Goal: Task Accomplishment & Management: Manage account settings

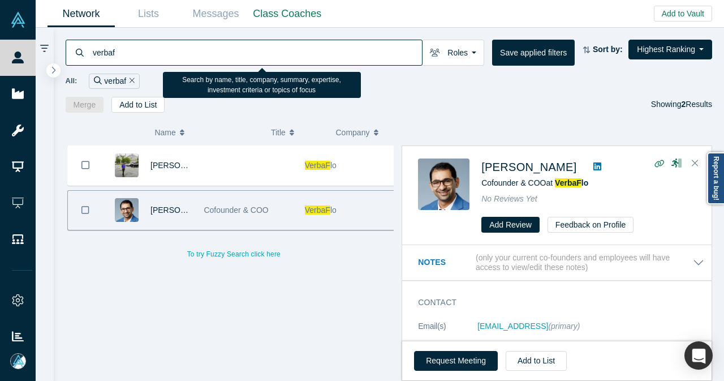
click at [368, 54] on input "verbaf" at bounding box center [257, 52] width 330 height 27
paste input "[PERSON_NAME][EMAIL_ADDRESS][PERSON_NAME][DOMAIN_NAME]"
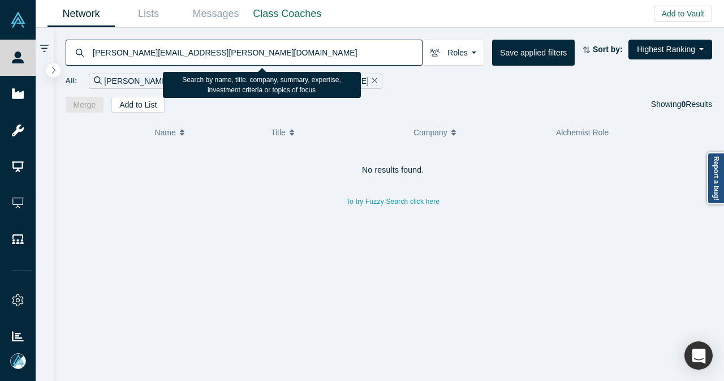
drag, startPoint x: 105, startPoint y: 54, endPoint x: 234, endPoint y: 50, distance: 129.0
click at [234, 50] on input "[PERSON_NAME][EMAIL_ADDRESS][PERSON_NAME][DOMAIN_NAME]" at bounding box center [257, 52] width 330 height 27
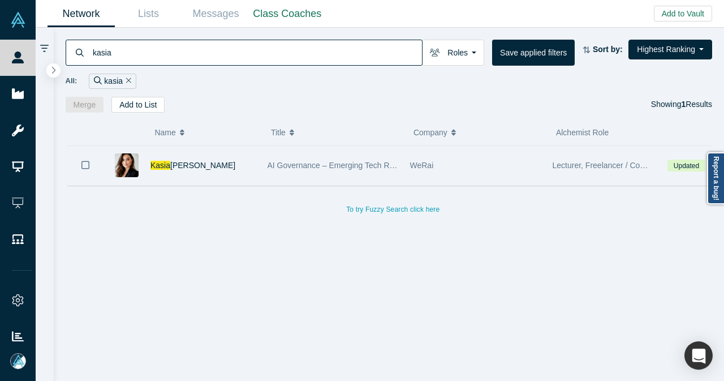
type input "kasia"
click at [229, 175] on div "[PERSON_NAME]" at bounding box center [202, 165] width 105 height 39
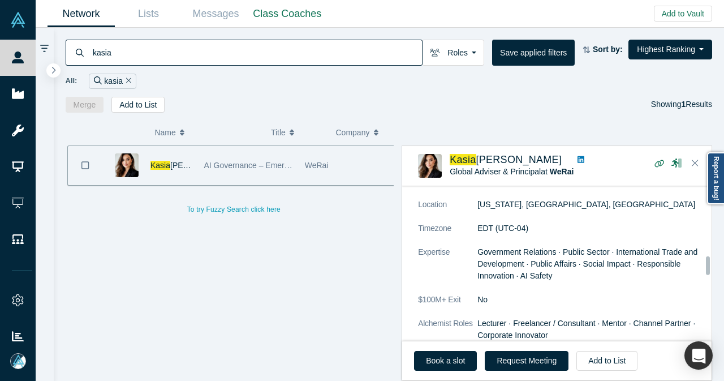
scroll to position [679, 0]
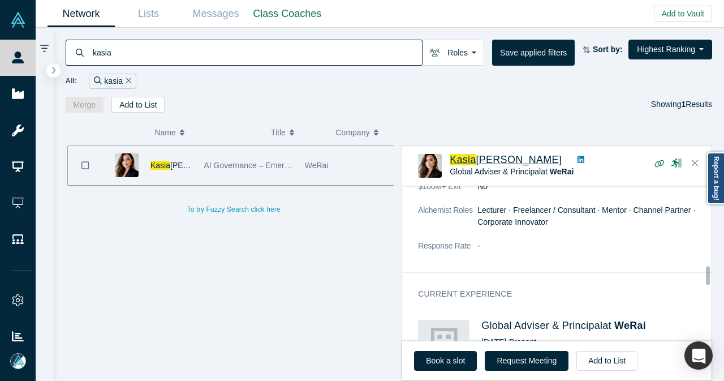
click at [501, 154] on span "[PERSON_NAME]" at bounding box center [519, 159] width 86 height 11
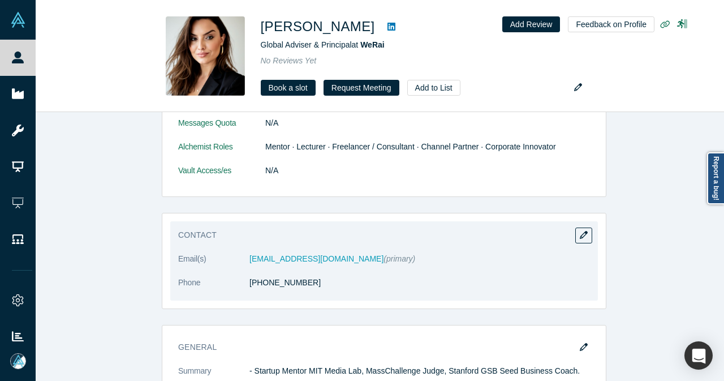
scroll to position [566, 0]
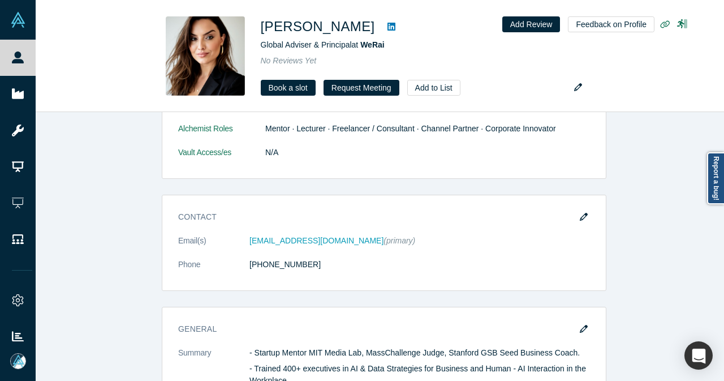
click at [580, 213] on icon "button" at bounding box center [584, 217] width 8 height 8
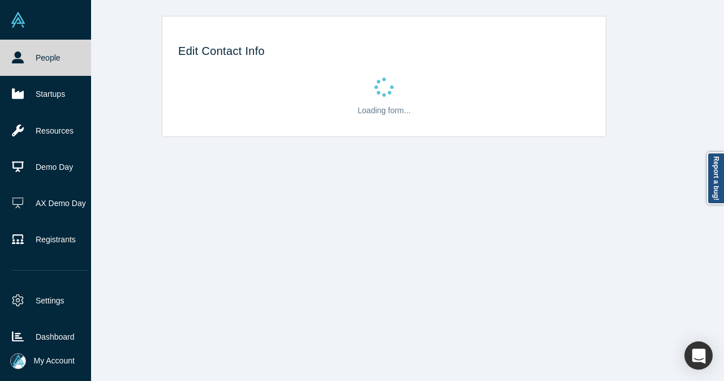
select select "US"
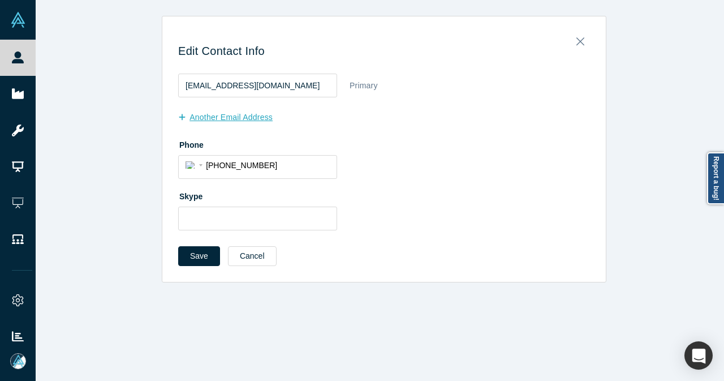
click at [256, 126] on button "another Email Address" at bounding box center [231, 117] width 106 height 20
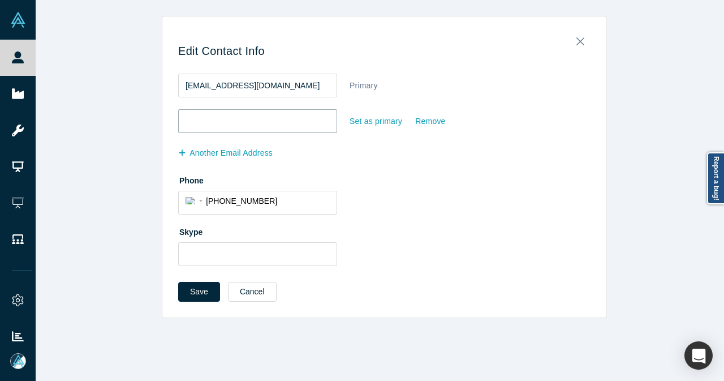
click at [256, 126] on input "email" at bounding box center [257, 121] width 159 height 24
paste input "[PERSON_NAME][EMAIL_ADDRESS][PERSON_NAME][DOMAIN_NAME]"
type input "[PERSON_NAME][EMAIL_ADDRESS][PERSON_NAME][DOMAIN_NAME]"
click at [200, 298] on button "Save" at bounding box center [199, 292] width 42 height 20
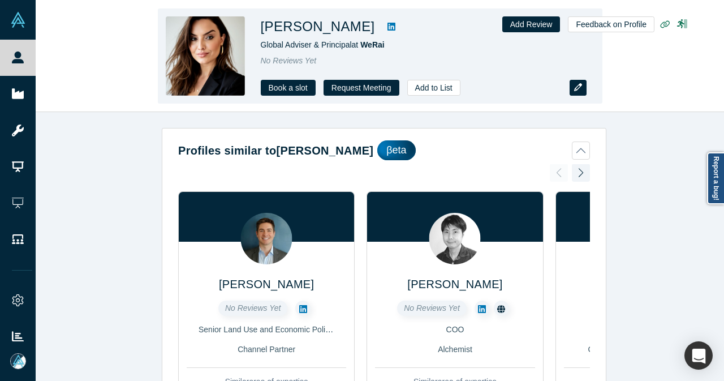
click at [577, 90] on icon "button" at bounding box center [578, 87] width 8 height 8
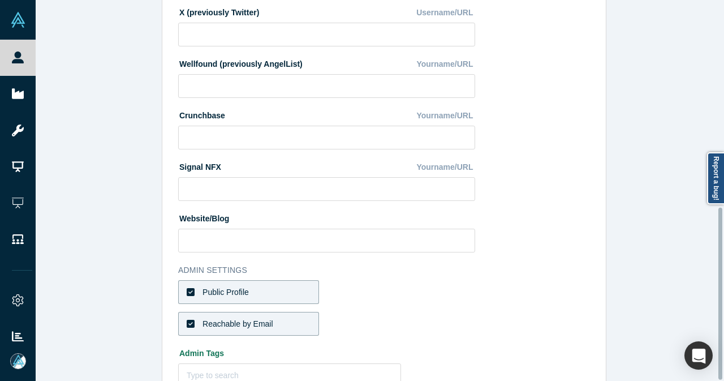
scroll to position [457, 0]
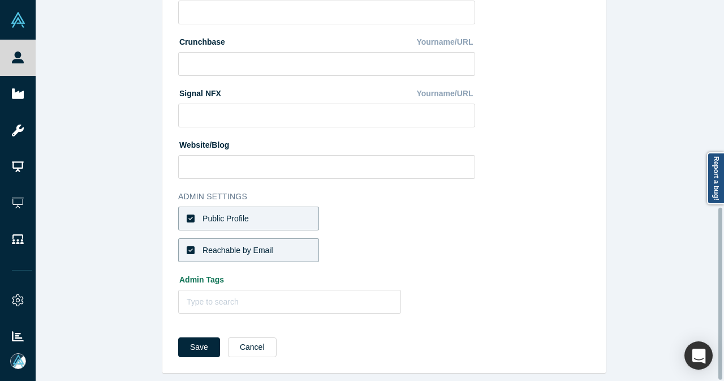
click at [266, 341] on div "Save Cancel" at bounding box center [231, 347] width 106 height 20
click at [262, 341] on button "Cancel" at bounding box center [252, 347] width 49 height 20
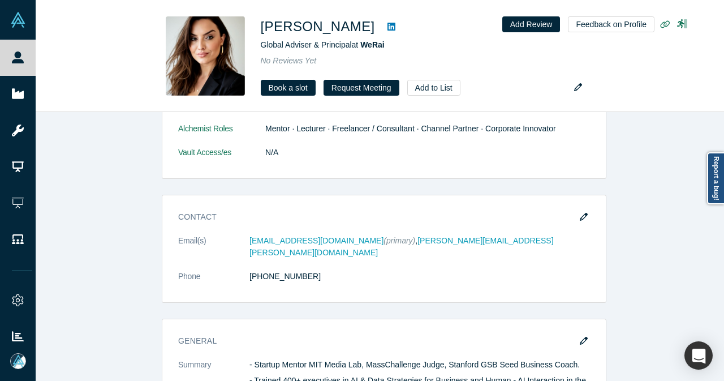
scroll to position [453, 0]
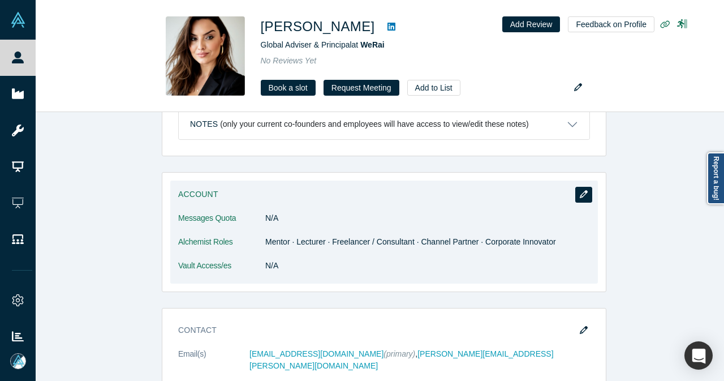
click at [582, 195] on icon "button" at bounding box center [584, 194] width 8 height 8
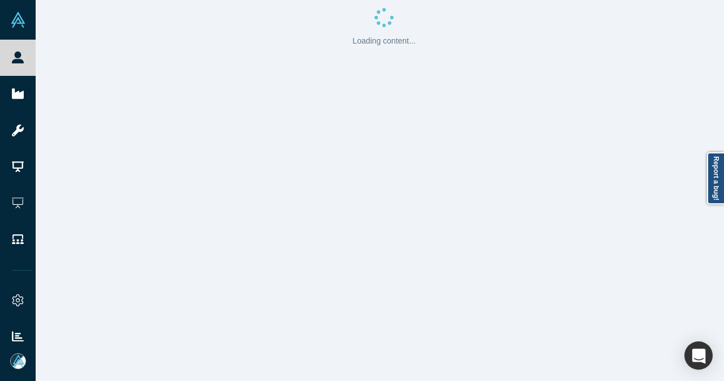
scroll to position [0, 0]
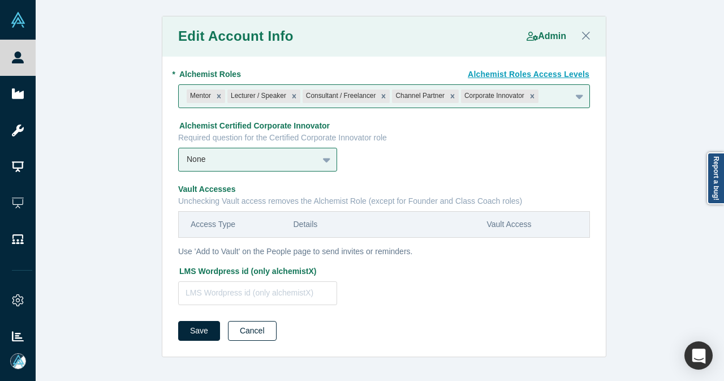
click at [249, 329] on button "Cancel" at bounding box center [252, 331] width 49 height 20
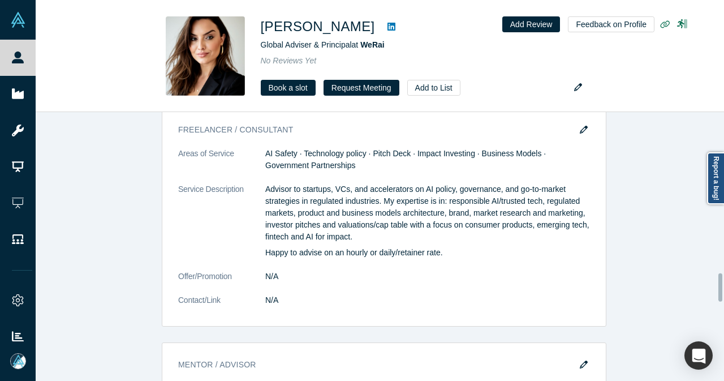
scroll to position [1641, 0]
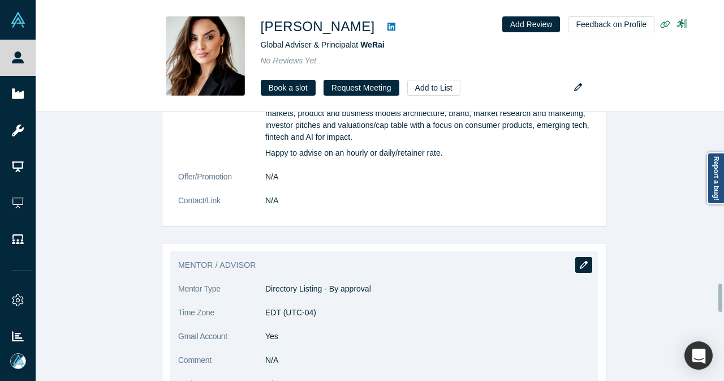
click at [575, 257] on button "button" at bounding box center [583, 265] width 17 height 16
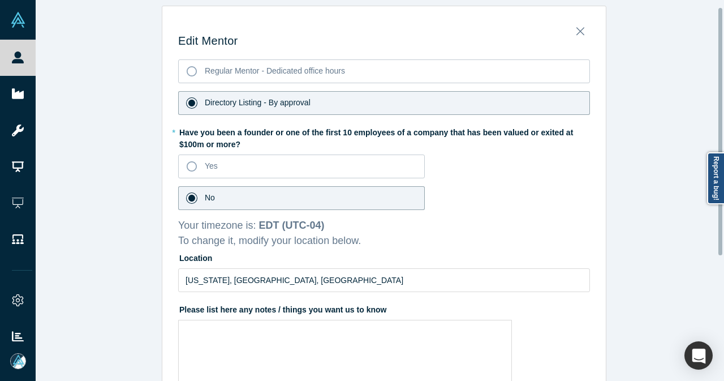
scroll to position [0, 0]
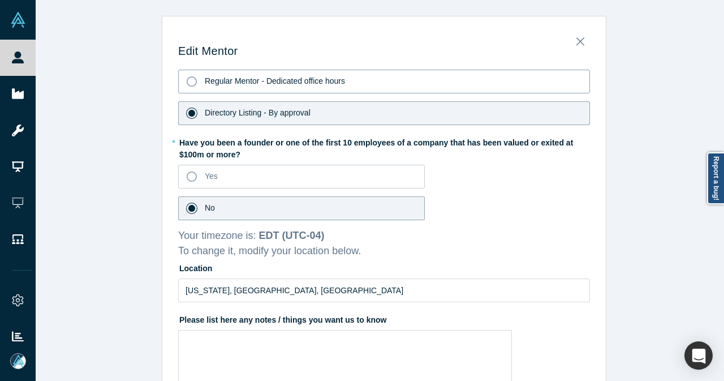
click at [187, 83] on icon at bounding box center [192, 81] width 10 height 10
click at [0, 0] on input "Regular Mentor - Dedicated office hours" at bounding box center [0, 0] width 0 height 0
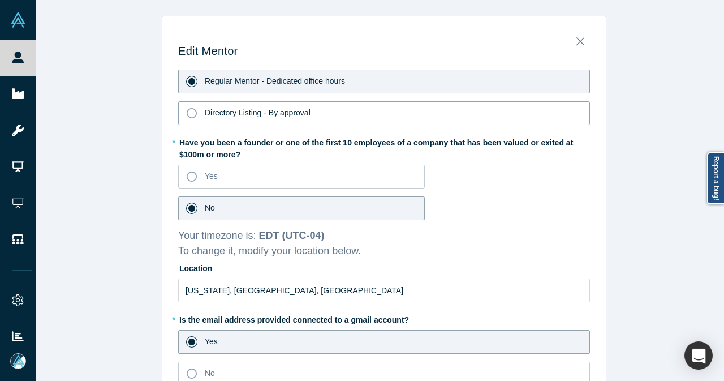
click at [187, 113] on icon at bounding box center [192, 113] width 10 height 10
click at [0, 0] on input "Directory Listing - By approval" at bounding box center [0, 0] width 0 height 0
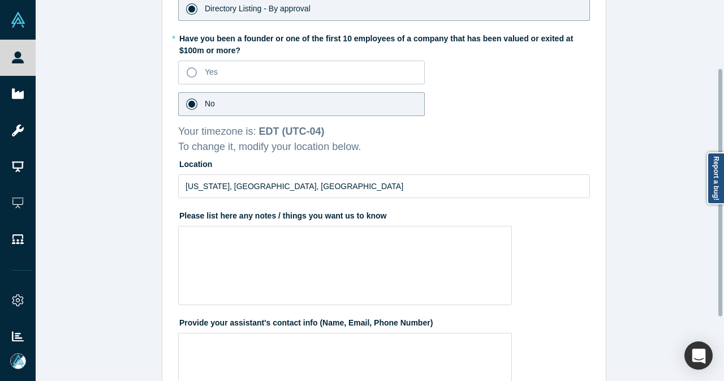
scroll to position [202, 0]
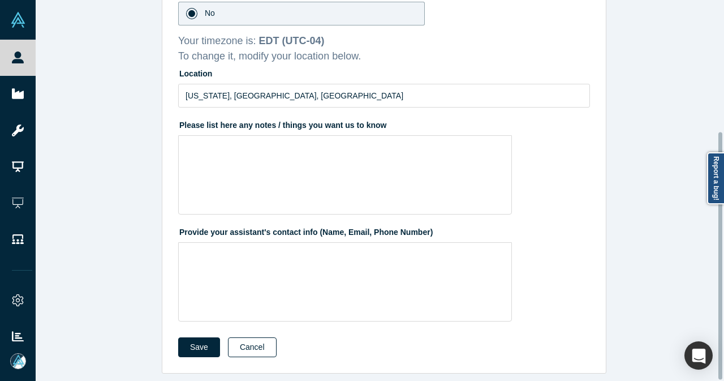
click at [260, 337] on button "Cancel" at bounding box center [252, 347] width 49 height 20
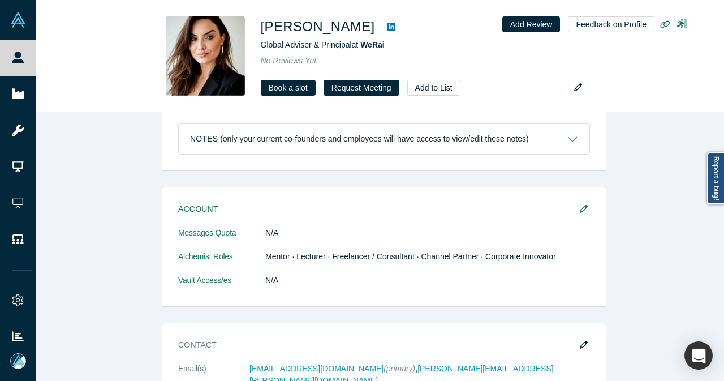
scroll to position [396, 0]
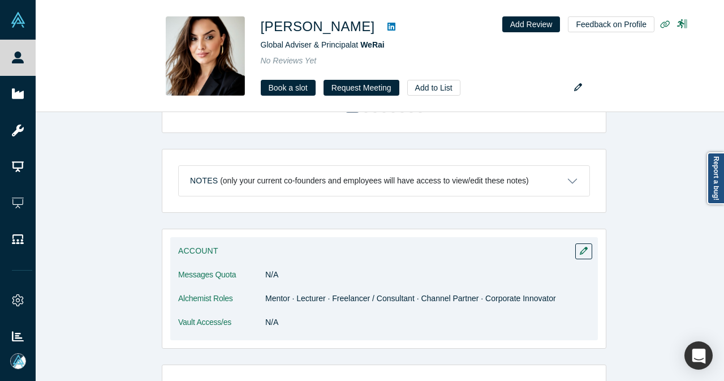
click at [593, 244] on div "Account Messages Quota N/A Alchemist Roles Mentor · Lecturer · Freelancer / Con…" at bounding box center [384, 288] width 428 height 103
click at [580, 249] on icon "button" at bounding box center [584, 251] width 8 height 8
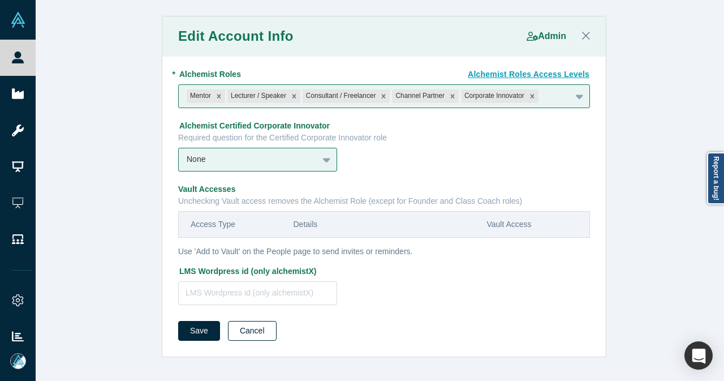
click at [259, 331] on button "Cancel" at bounding box center [252, 331] width 49 height 20
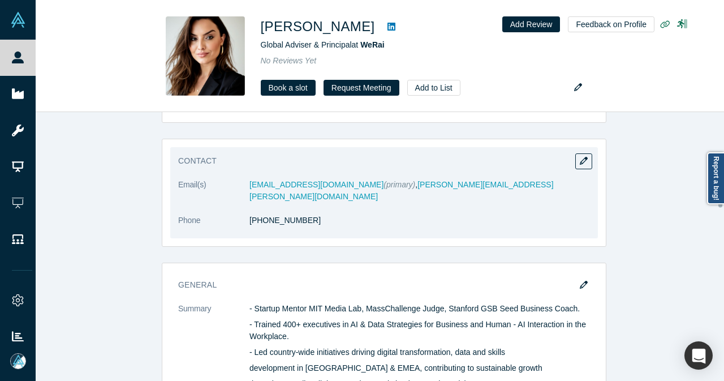
scroll to position [679, 0]
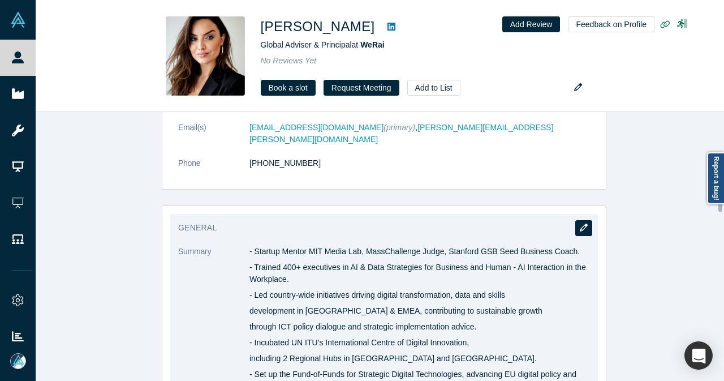
click at [580, 223] on icon "button" at bounding box center [584, 227] width 8 height 8
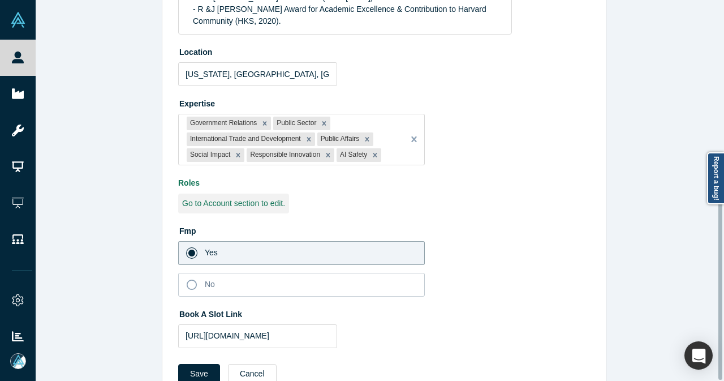
scroll to position [364, 0]
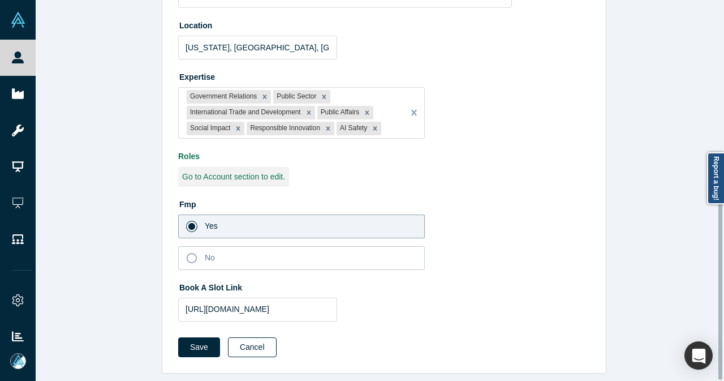
click at [261, 337] on button "Cancel" at bounding box center [252, 347] width 49 height 20
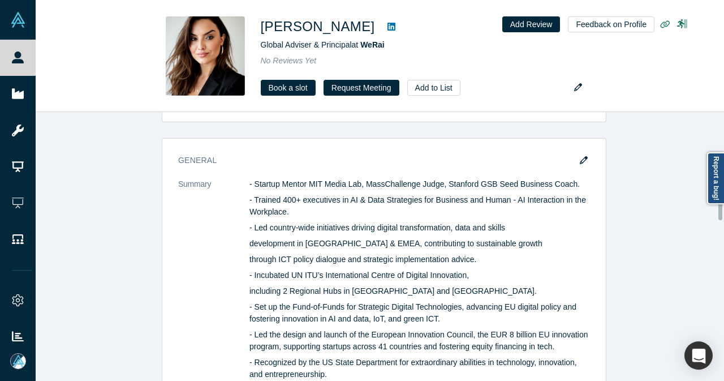
scroll to position [757, 0]
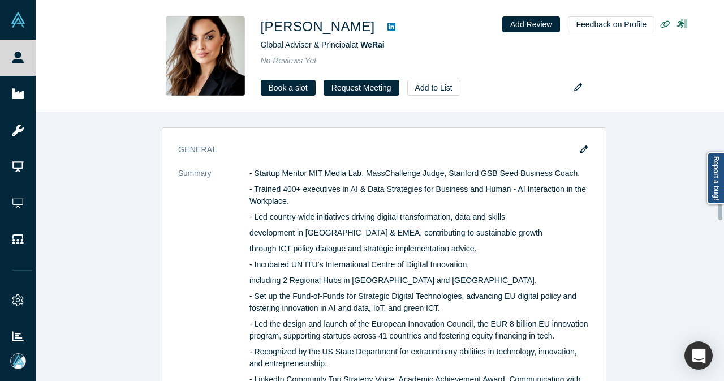
click at [721, 214] on div at bounding box center [720, 206] width 4 height 28
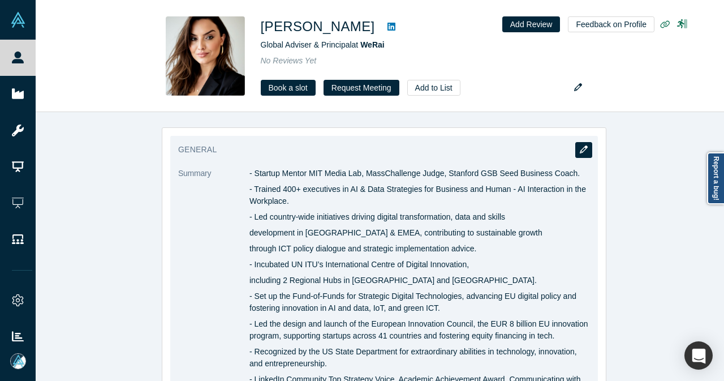
click at [580, 142] on button "button" at bounding box center [583, 150] width 17 height 16
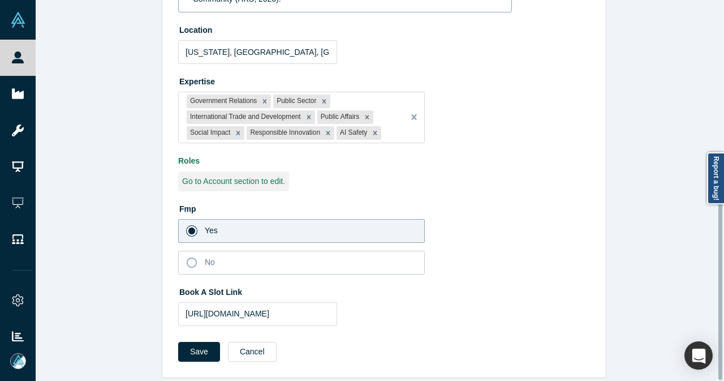
scroll to position [364, 0]
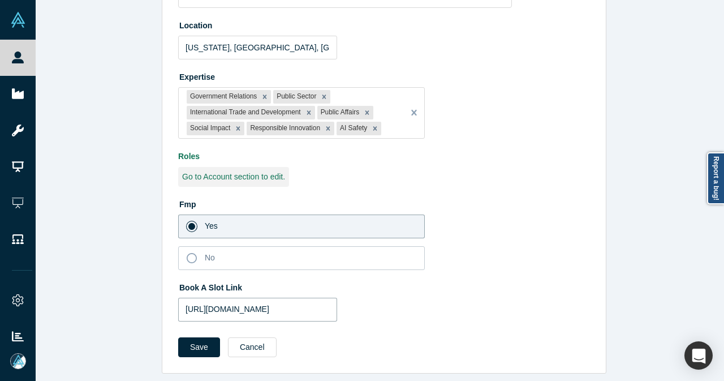
click at [182, 304] on input "https://calendar.google.com/calendar/u/0/selfsched?sstoken=UUFsMHZ2S0tsSXdEfGRl…" at bounding box center [257, 310] width 159 height 24
click at [190, 339] on button "Save" at bounding box center [199, 347] width 42 height 20
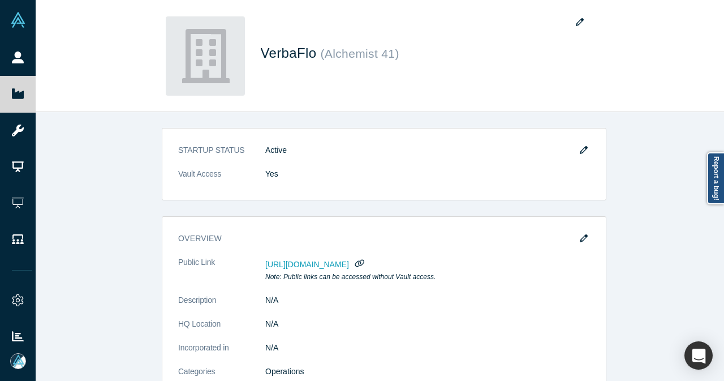
scroll to position [396, 0]
